Goal: Task Accomplishment & Management: Manage account settings

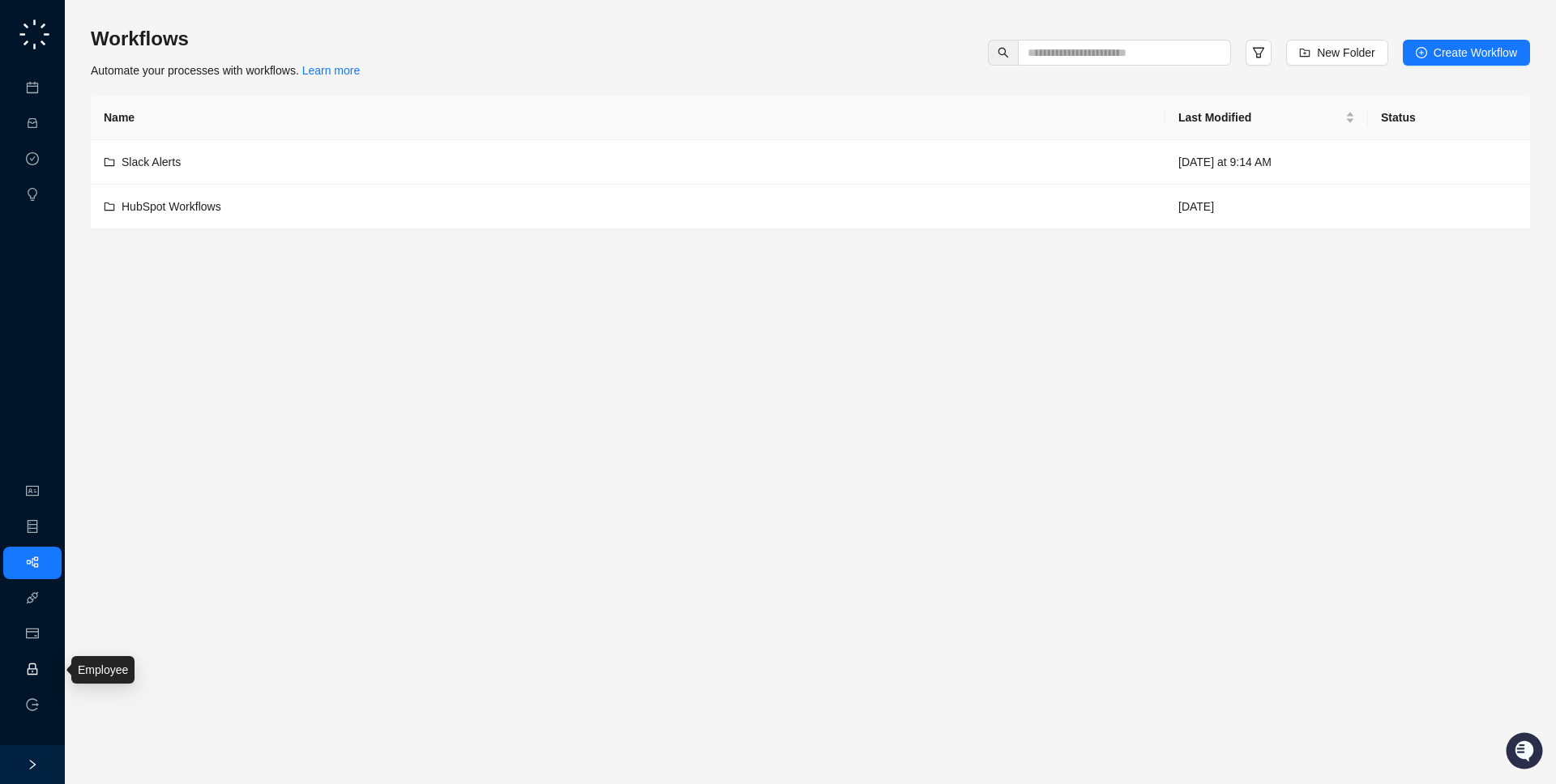
click at [47, 664] on link "Employee" at bounding box center [72, 670] width 51 height 13
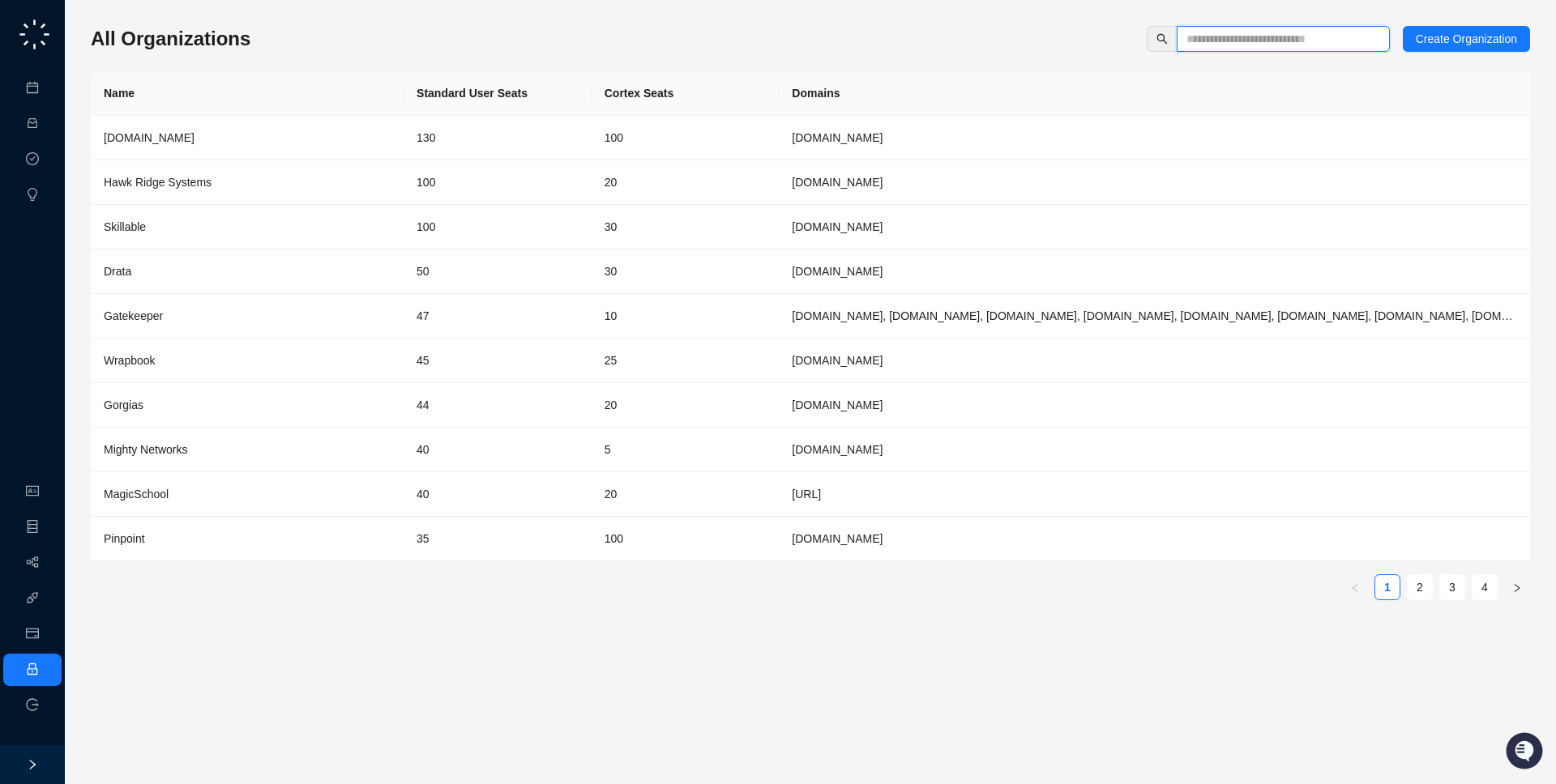
click at [1214, 44] on input "text" at bounding box center [1276, 38] width 181 height 17
click at [1419, 593] on link "2" at bounding box center [1419, 587] width 24 height 24
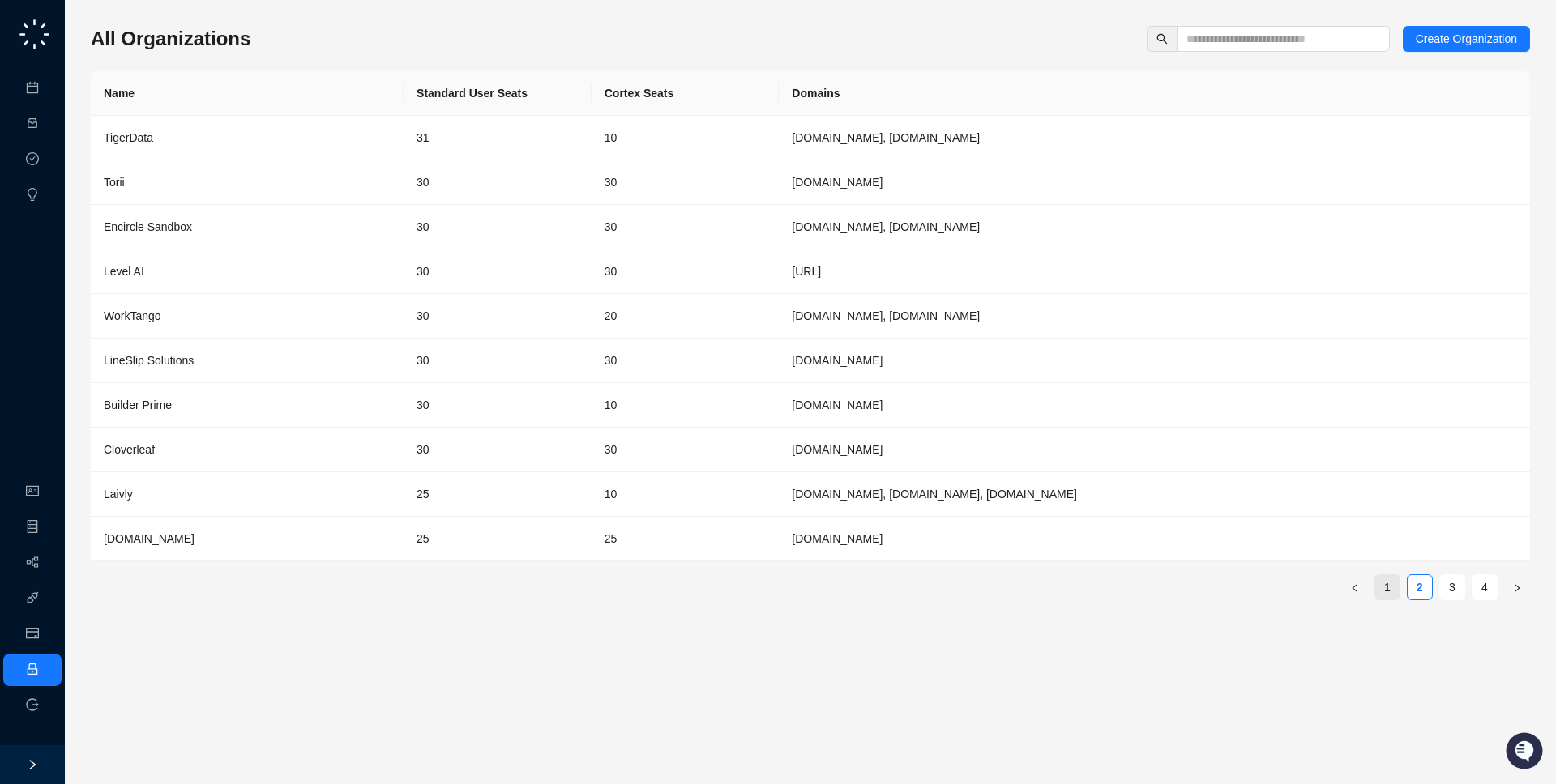
click at [1393, 592] on link "1" at bounding box center [1387, 587] width 24 height 24
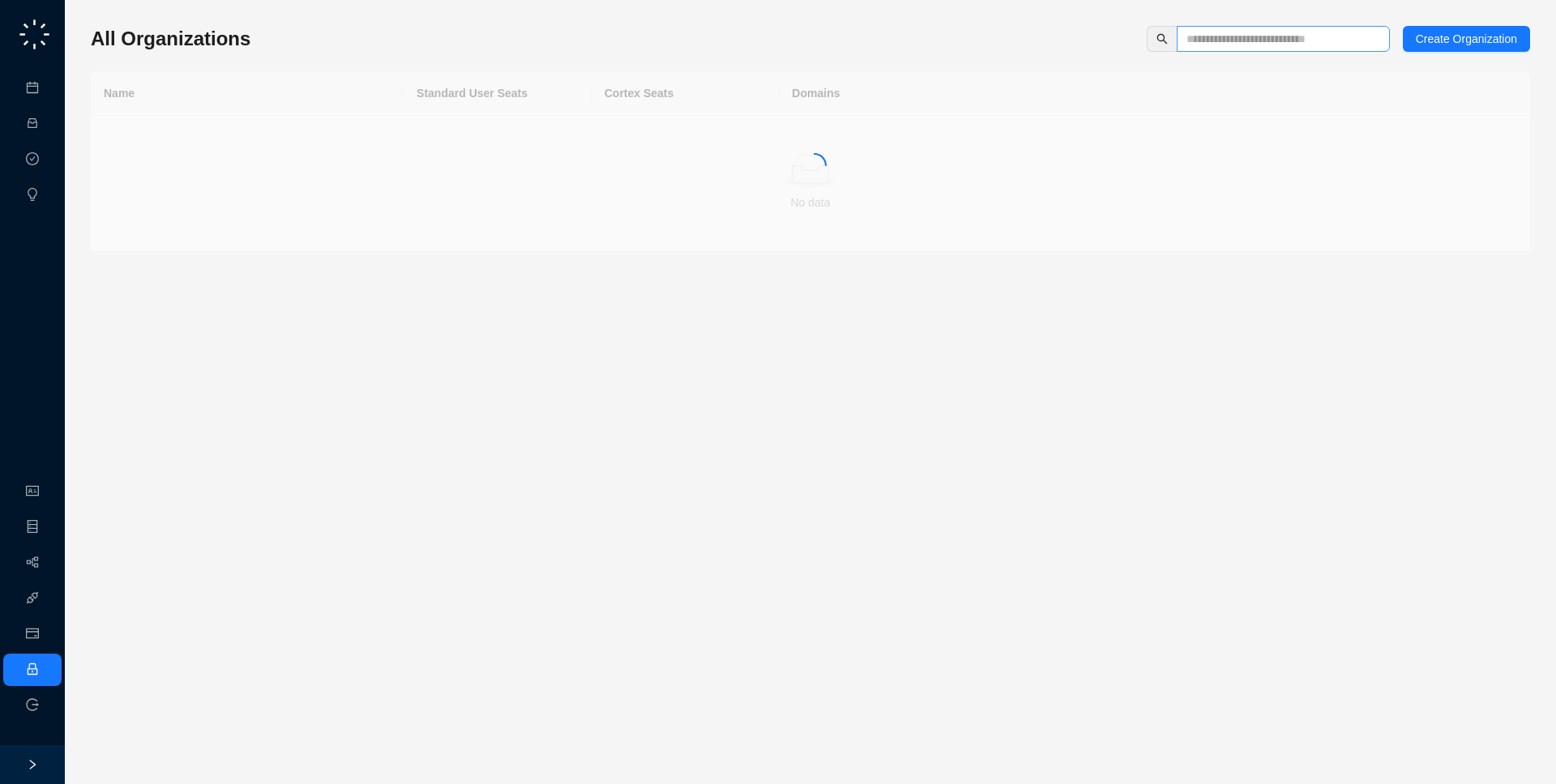
click at [1283, 27] on span at bounding box center [1283, 38] width 213 height 26
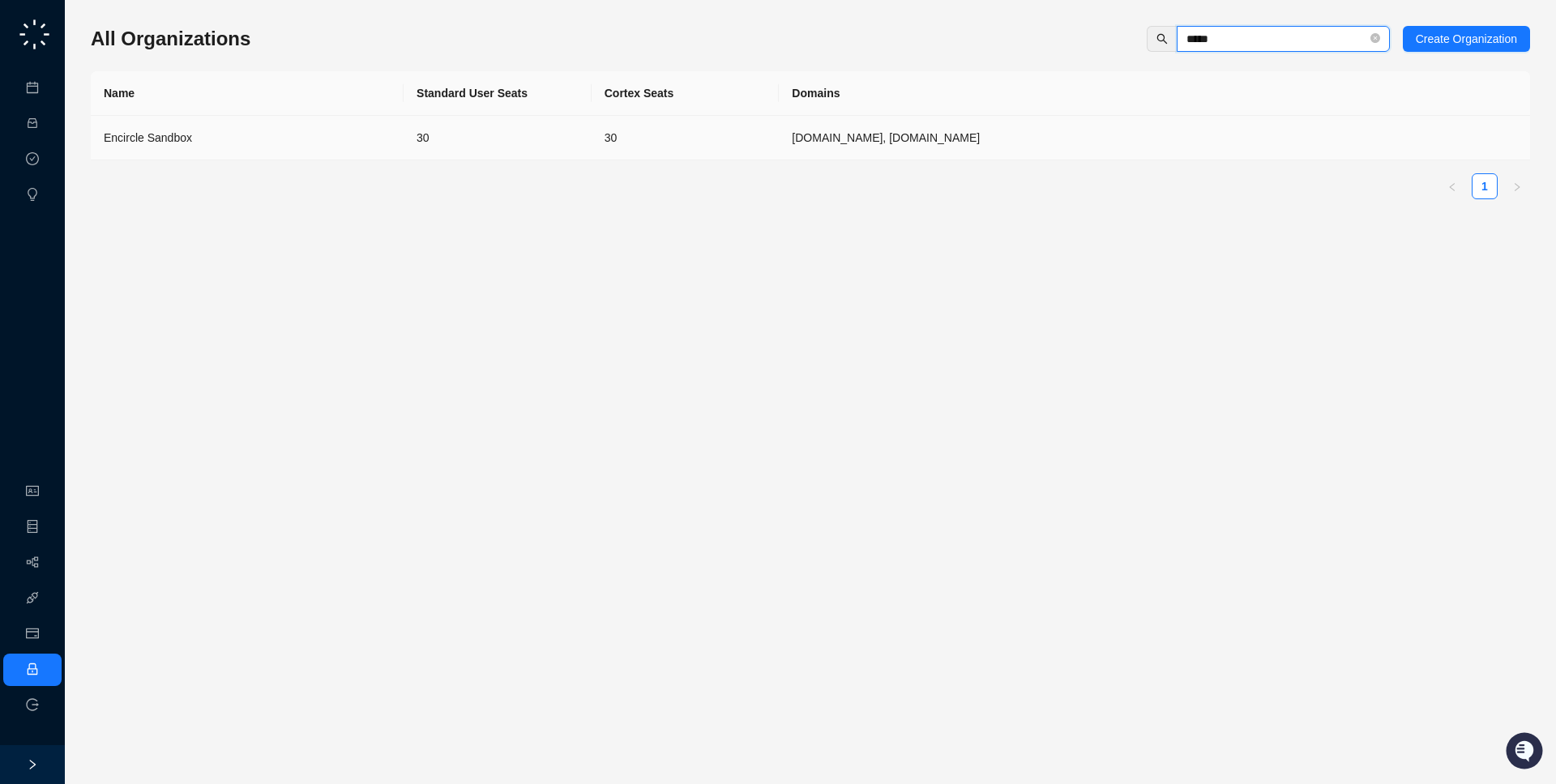
type input "*****"
click at [914, 154] on td "[DOMAIN_NAME], [DOMAIN_NAME]" at bounding box center [1154, 139] width 751 height 45
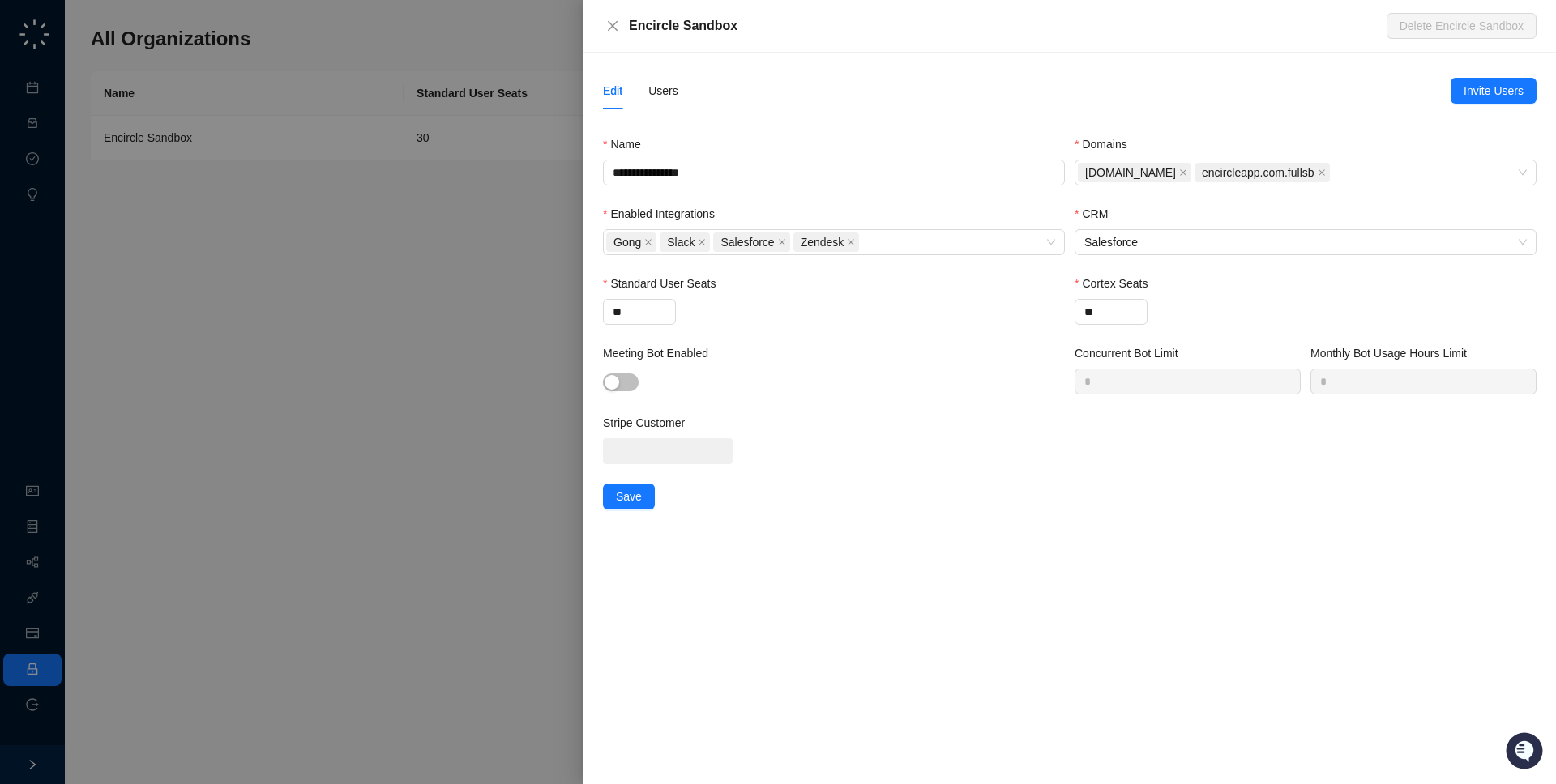
click at [679, 94] on div "Edit Users" at bounding box center [1026, 90] width 847 height 37
click at [665, 95] on div "Users" at bounding box center [663, 90] width 30 height 17
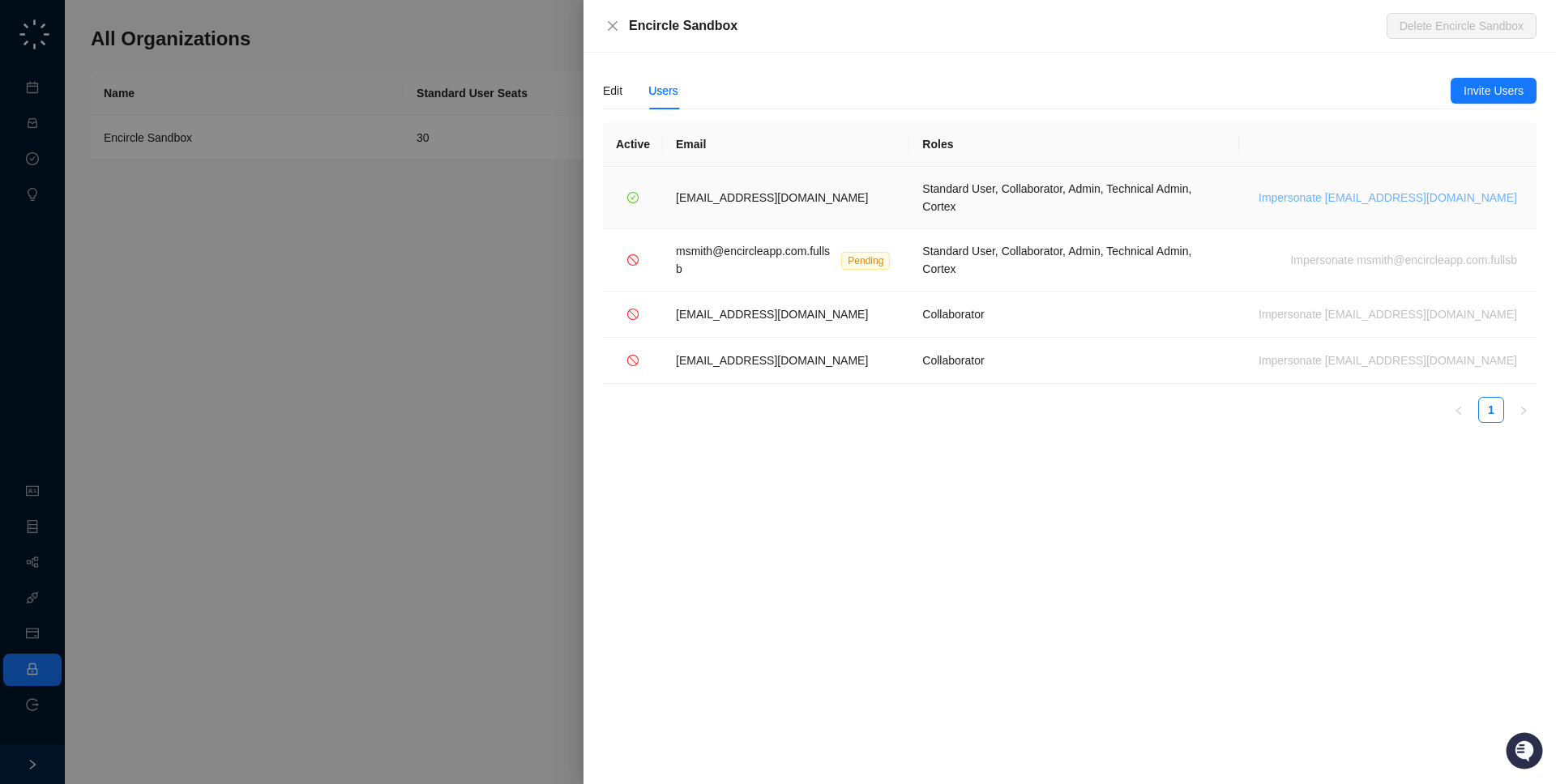
click at [1413, 191] on span "Impersonate [EMAIL_ADDRESS][DOMAIN_NAME]" at bounding box center [1387, 197] width 258 height 17
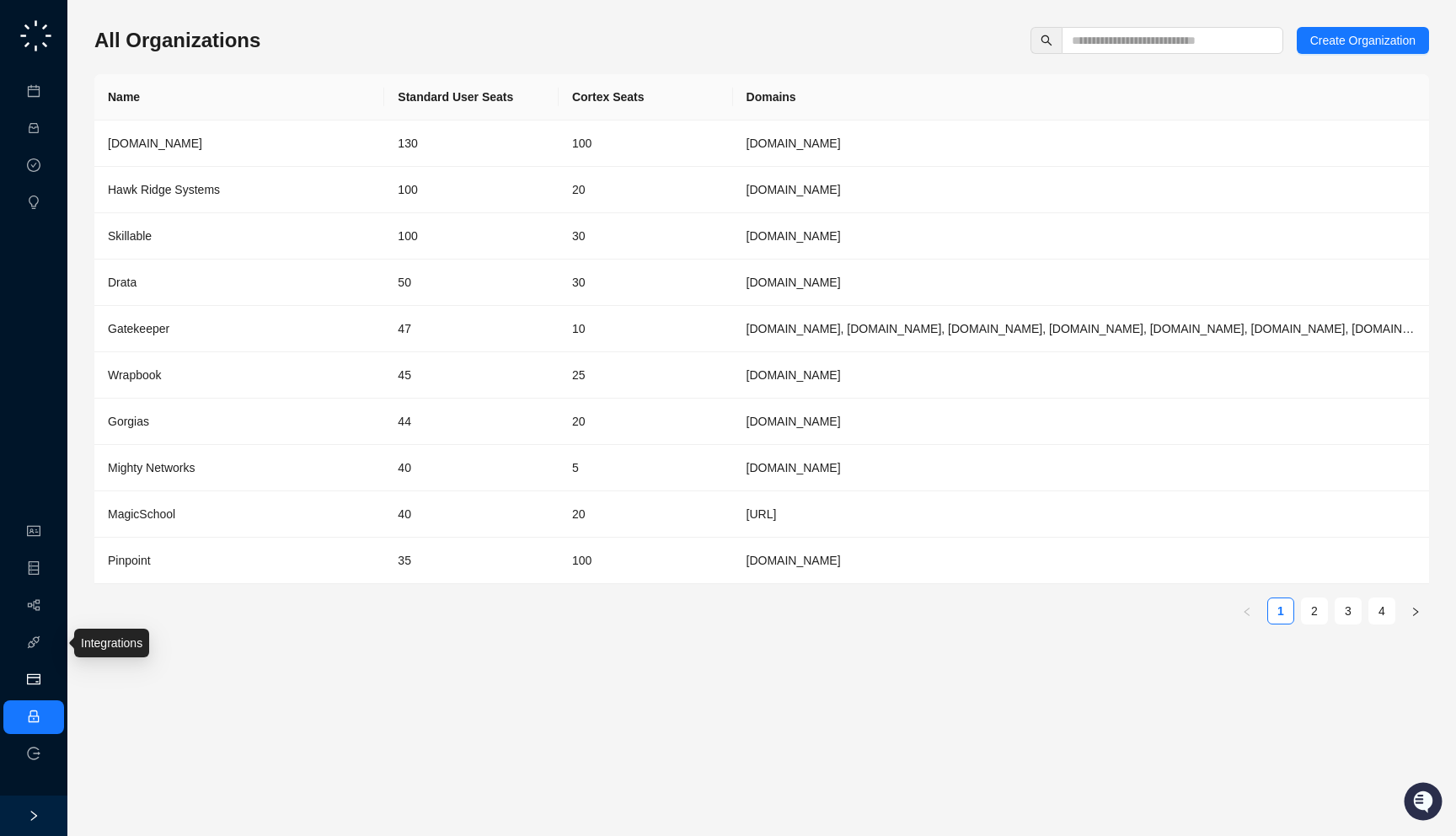
click at [49, 676] on link "Usage & Billing" at bounding box center [89, 680] width 80 height 14
